Goal: Task Accomplishment & Management: Manage account settings

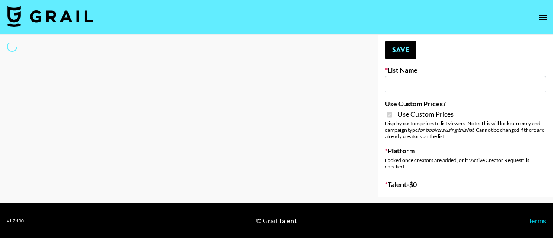
type input "Peppermayo"
checkbox input "true"
select select "Brand"
type input "Peppermayo"
checkbox input "true"
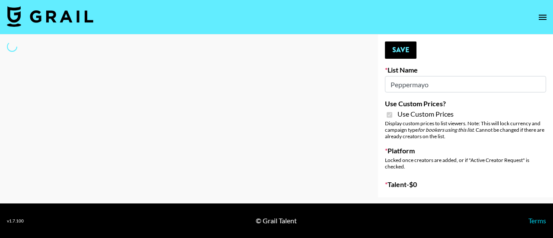
select select "Brand"
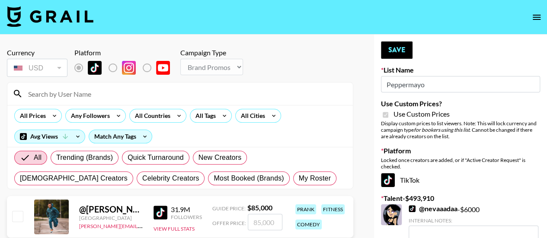
click at [100, 89] on input at bounding box center [185, 94] width 325 height 14
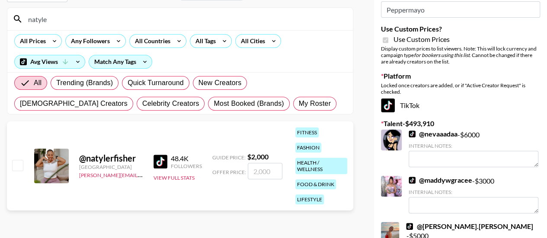
scroll to position [80, 0]
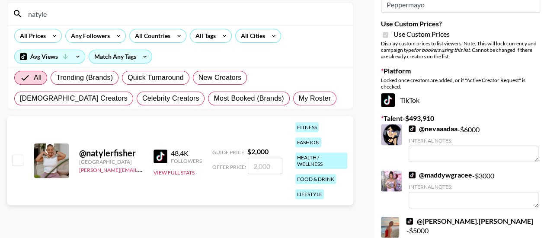
type input "natyle"
click at [19, 161] on input "checkbox" at bounding box center [17, 160] width 10 height 10
checkbox input "true"
type input "2000"
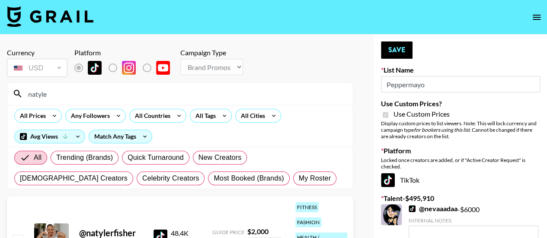
checkbox input "false"
click at [401, 56] on button "Save" at bounding box center [397, 49] width 32 height 17
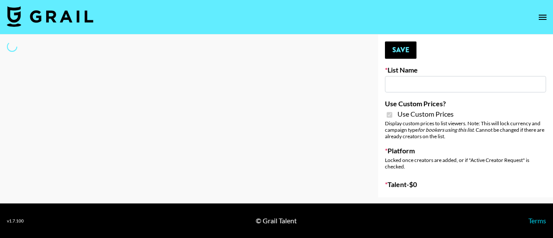
type input "Whipped US"
checkbox input "true"
select select "Brand"
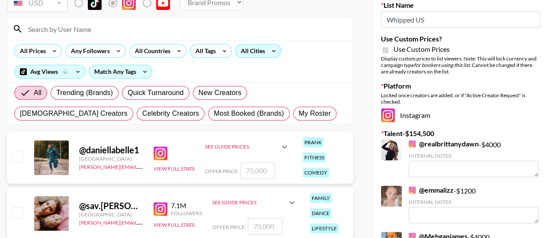
scroll to position [71, 0]
